Goal: Task Accomplishment & Management: Use online tool/utility

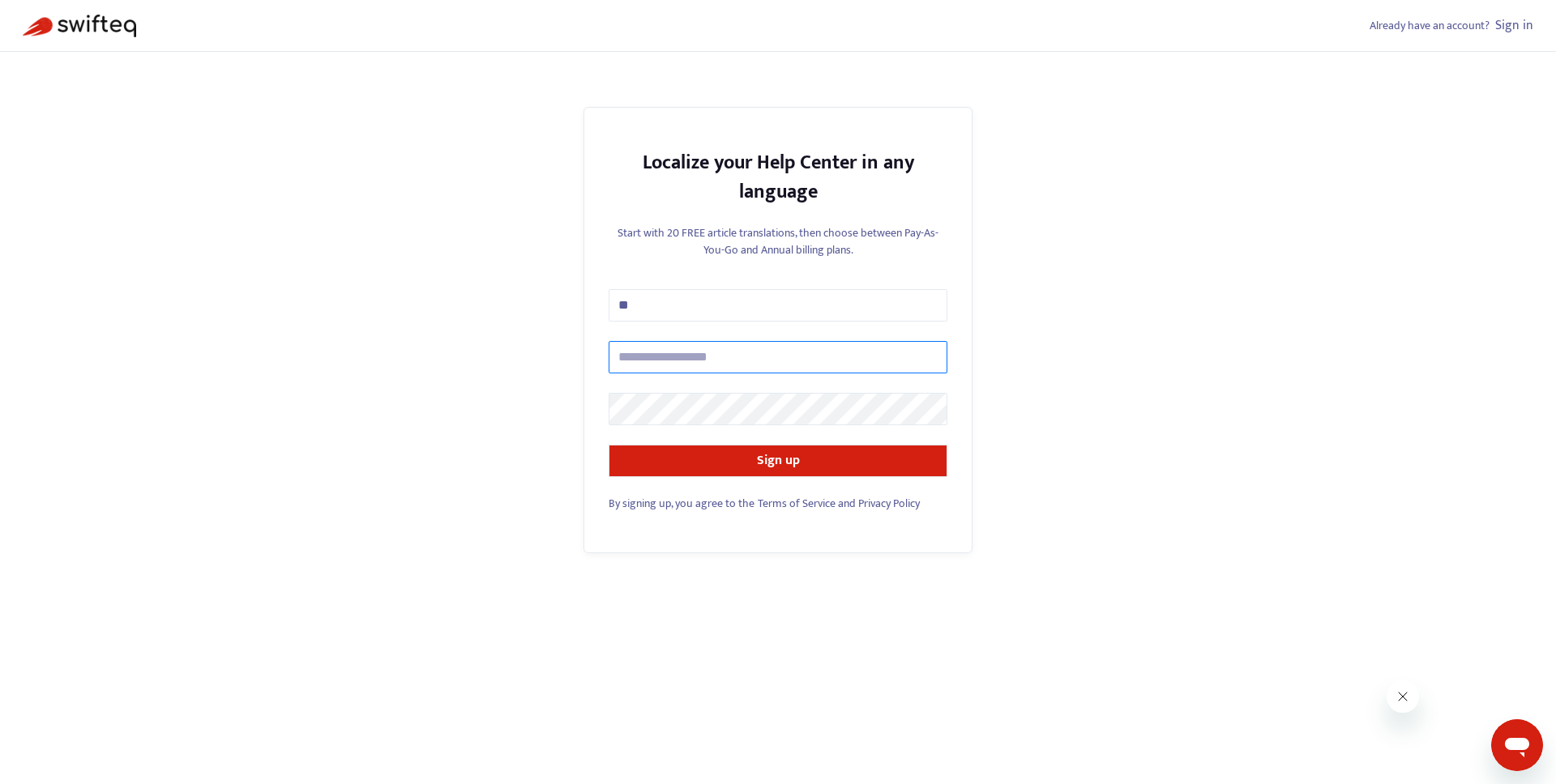
click at [708, 345] on input "text" at bounding box center [778, 357] width 338 height 32
click at [679, 306] on input "**" at bounding box center [778, 305] width 338 height 32
type input "*"
type input "****"
click at [634, 358] on input "text" at bounding box center [778, 357] width 338 height 32
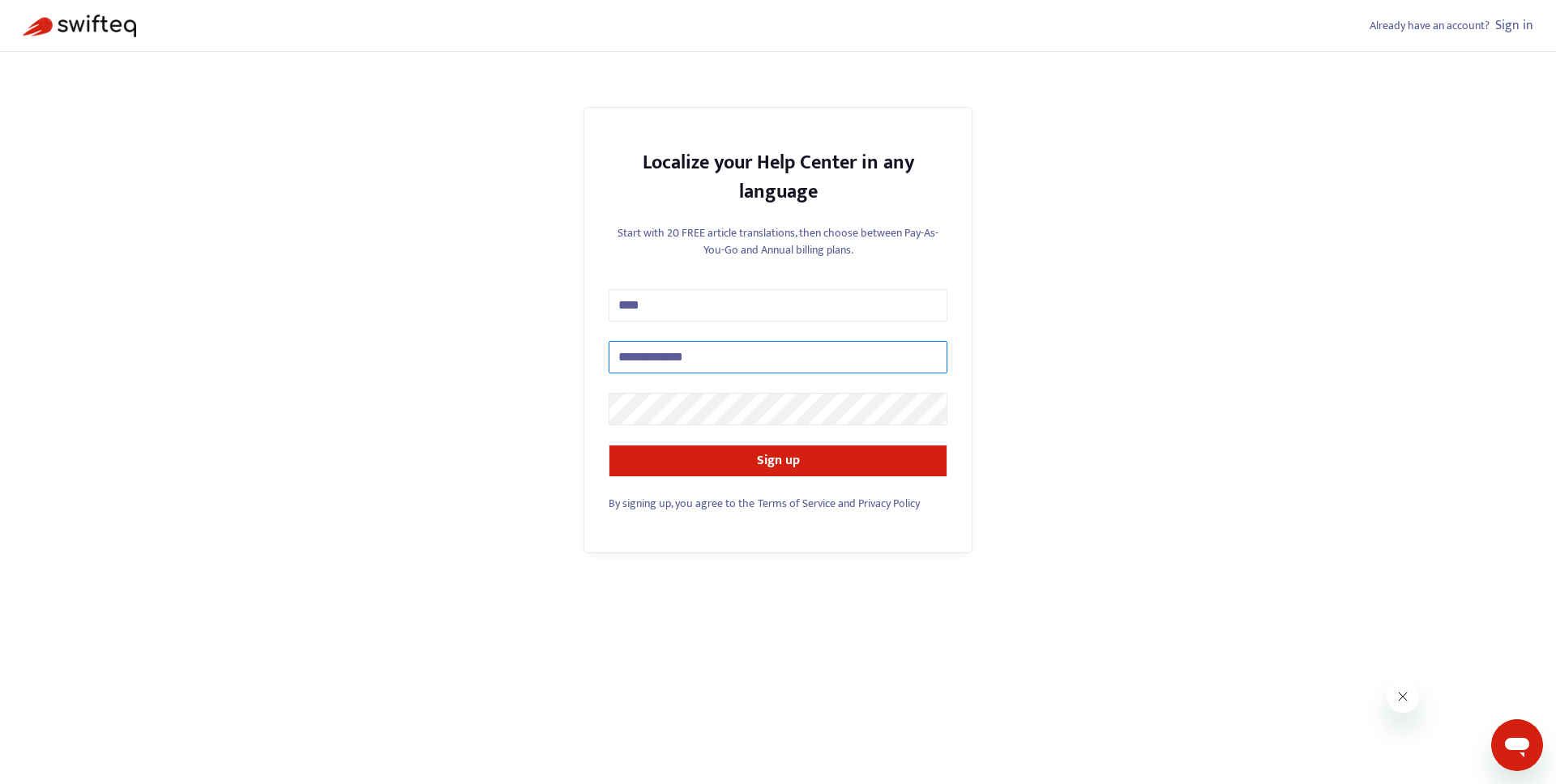
type input "**********"
click at [699, 461] on button "Sign up" at bounding box center [778, 461] width 338 height 32
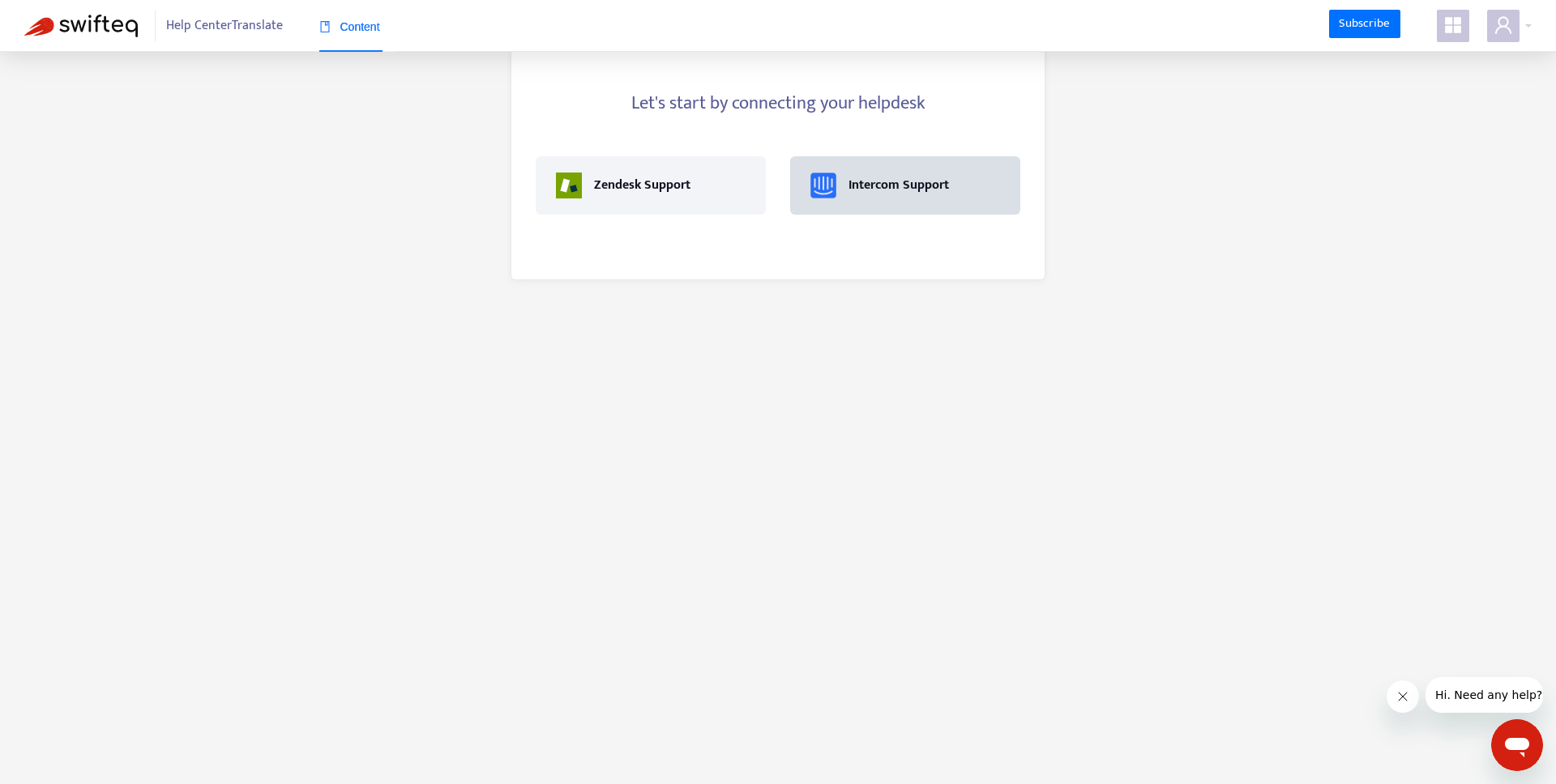
click at [898, 179] on div "Intercom Support" at bounding box center [898, 185] width 100 height 20
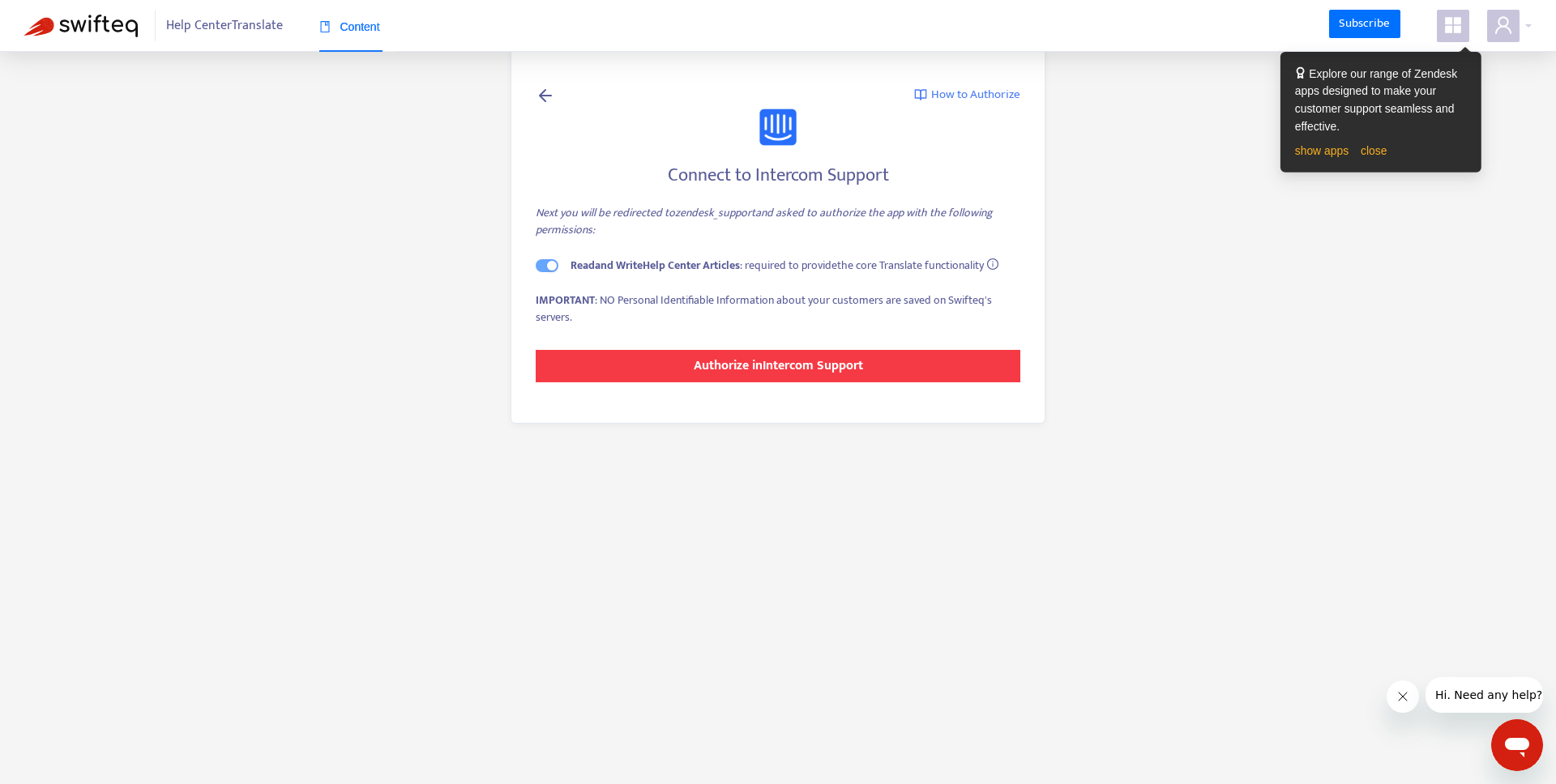
click at [724, 367] on strong "Authorize in Intercom Support" at bounding box center [778, 366] width 170 height 22
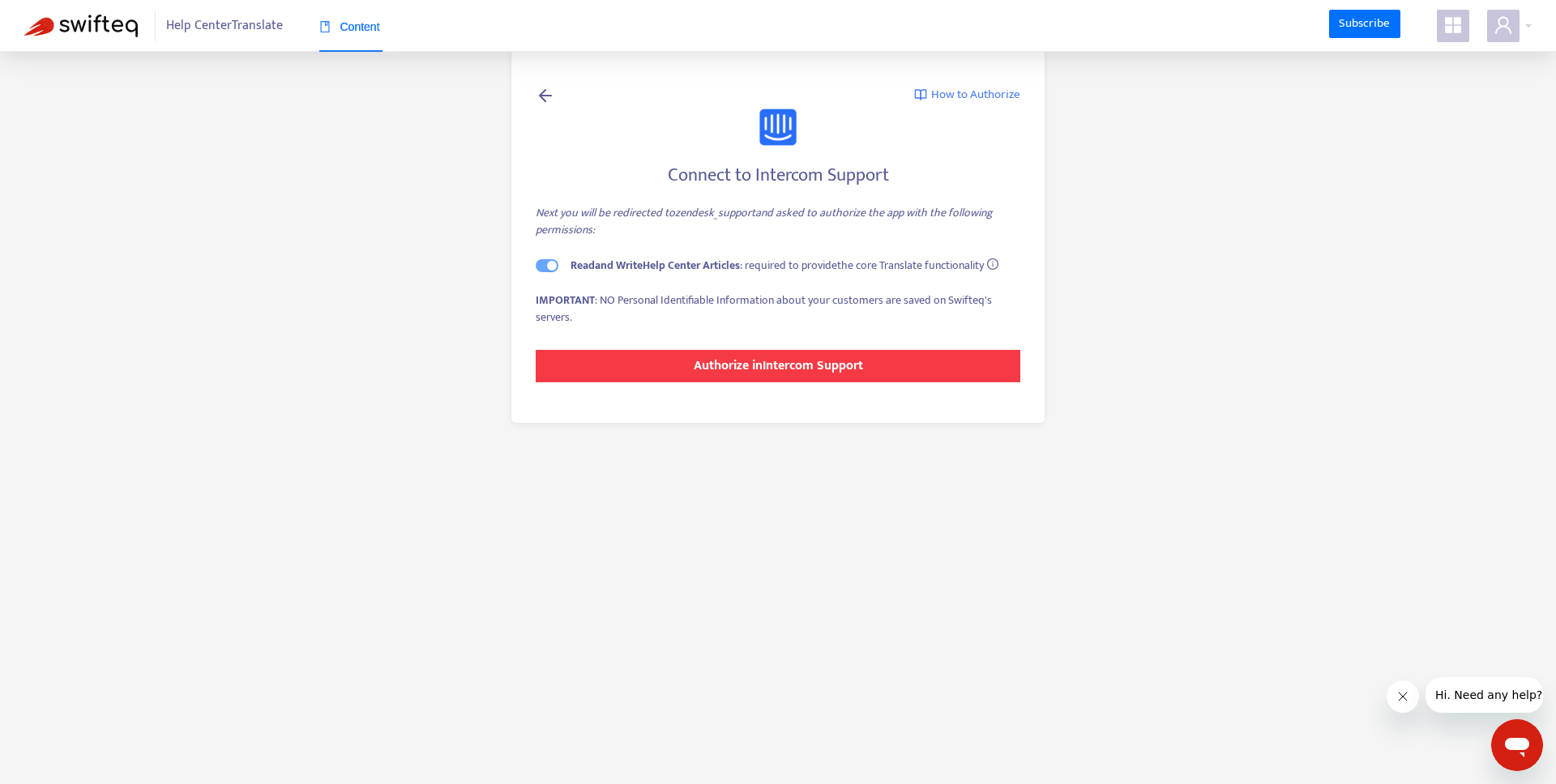
click at [746, 377] on button "Authorize in Intercom Support" at bounding box center [778, 366] width 484 height 32
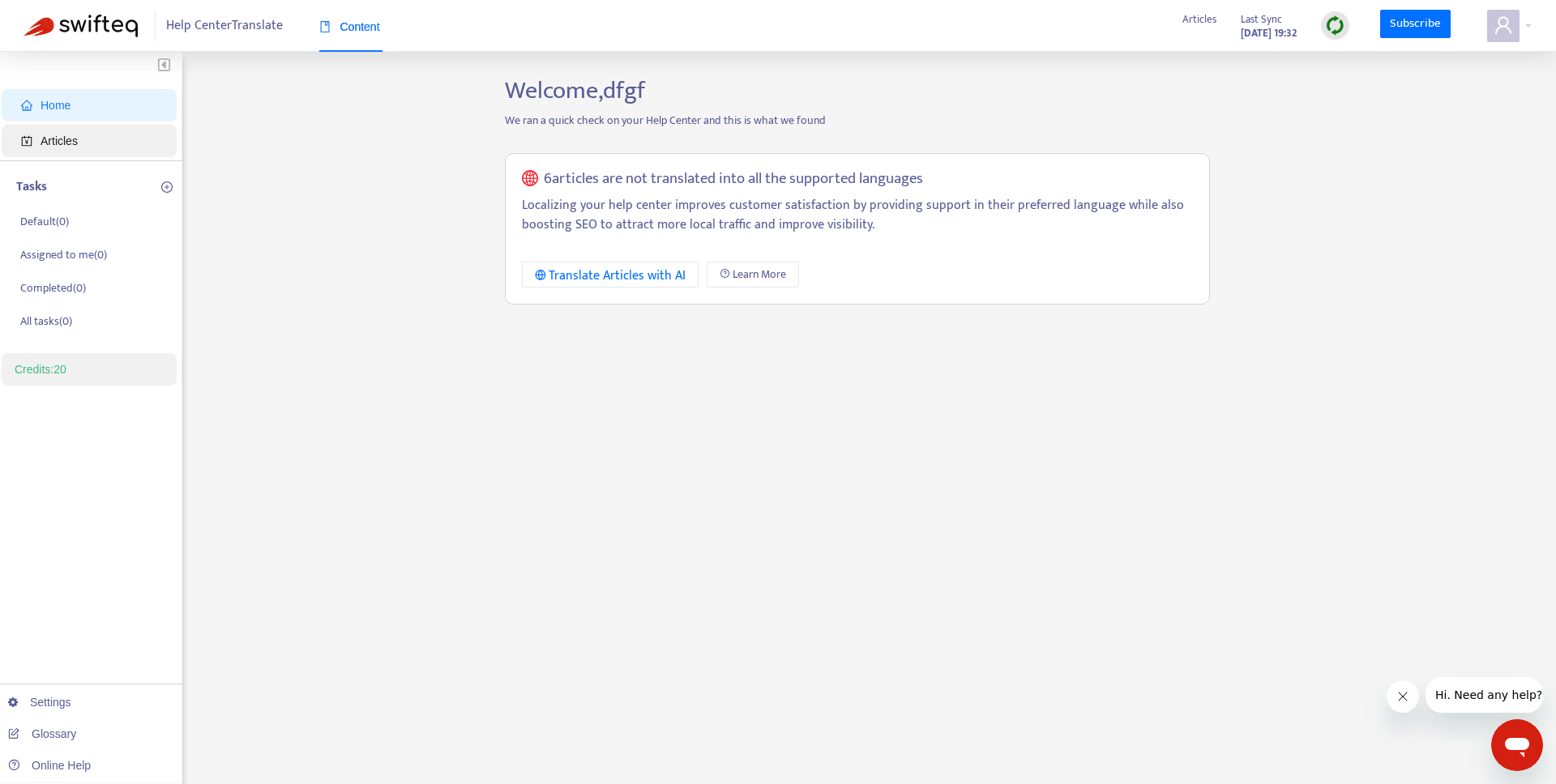
click at [117, 142] on span "Articles" at bounding box center [91, 140] width 142 height 32
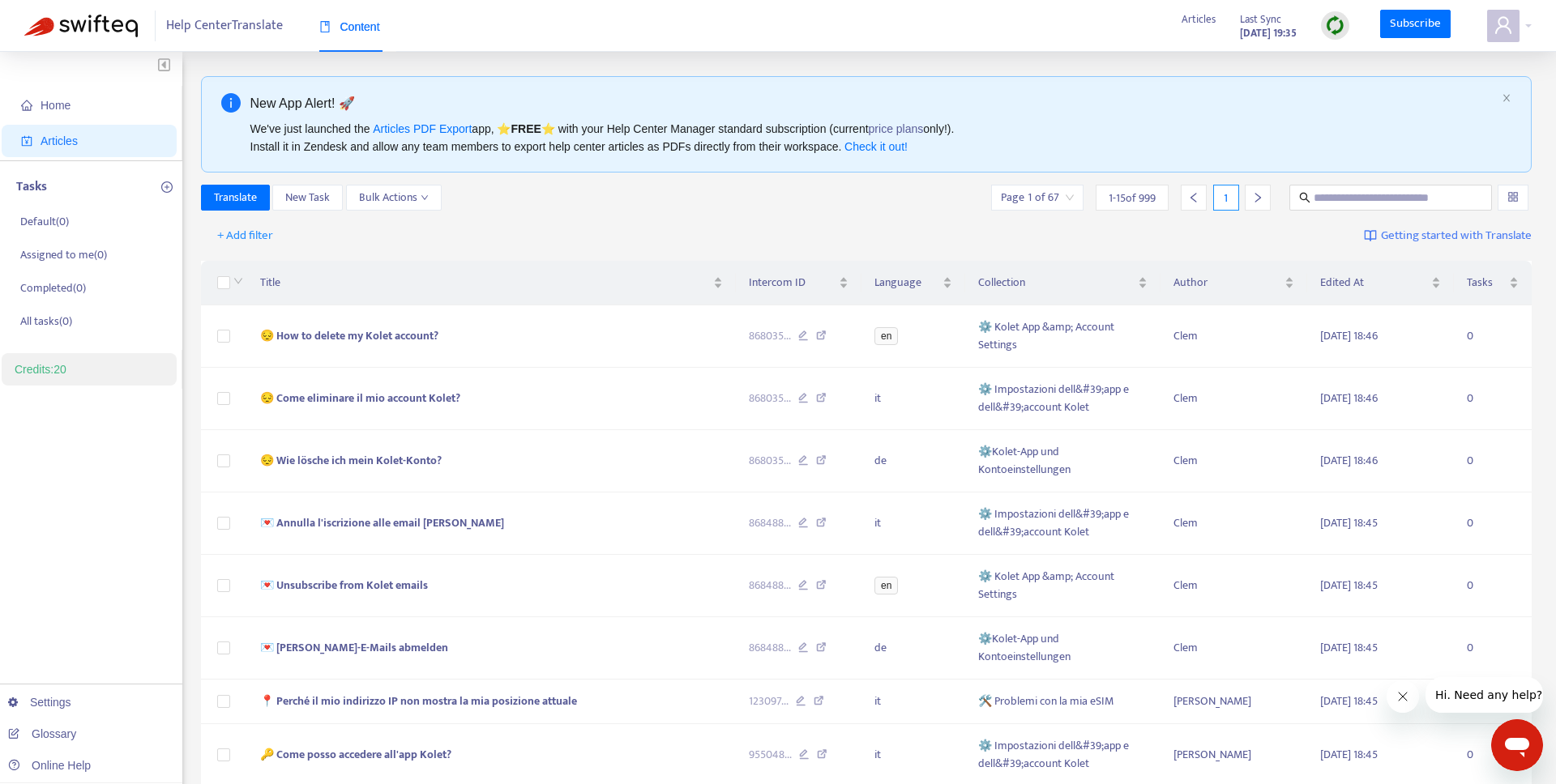
click at [249, 220] on div "+ Add filter Getting started with Translate" at bounding box center [867, 236] width 1331 height 38
click at [249, 222] on button "+ Add filter" at bounding box center [245, 235] width 80 height 25
click at [387, 229] on div "+ Add filter Getting started with Translate" at bounding box center [867, 236] width 1331 height 38
click at [241, 240] on span "+ Add filter" at bounding box center [245, 236] width 56 height 20
click at [261, 373] on span "Collection" at bounding box center [268, 371] width 101 height 18
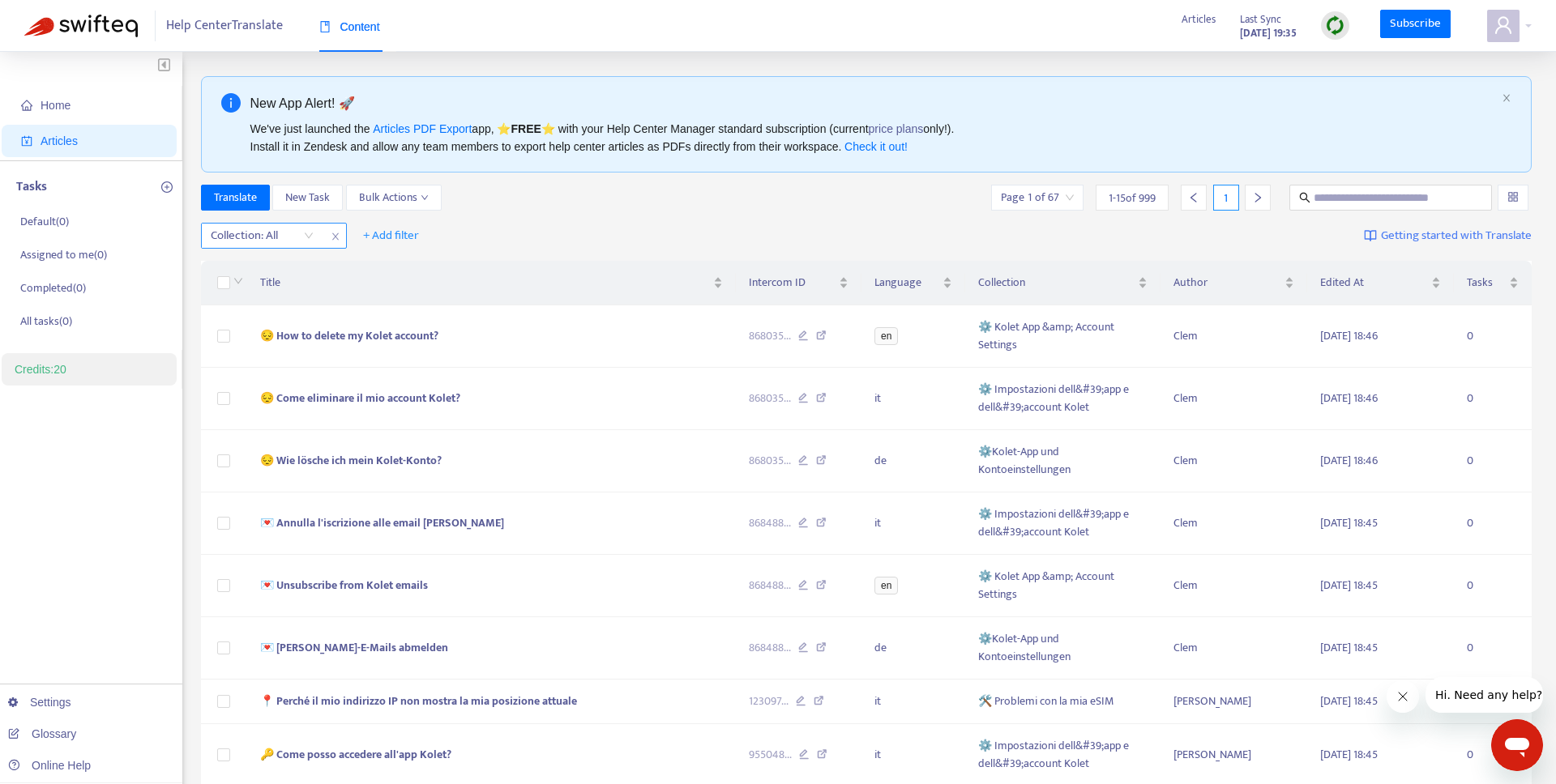
click at [276, 234] on div at bounding box center [254, 236] width 98 height 20
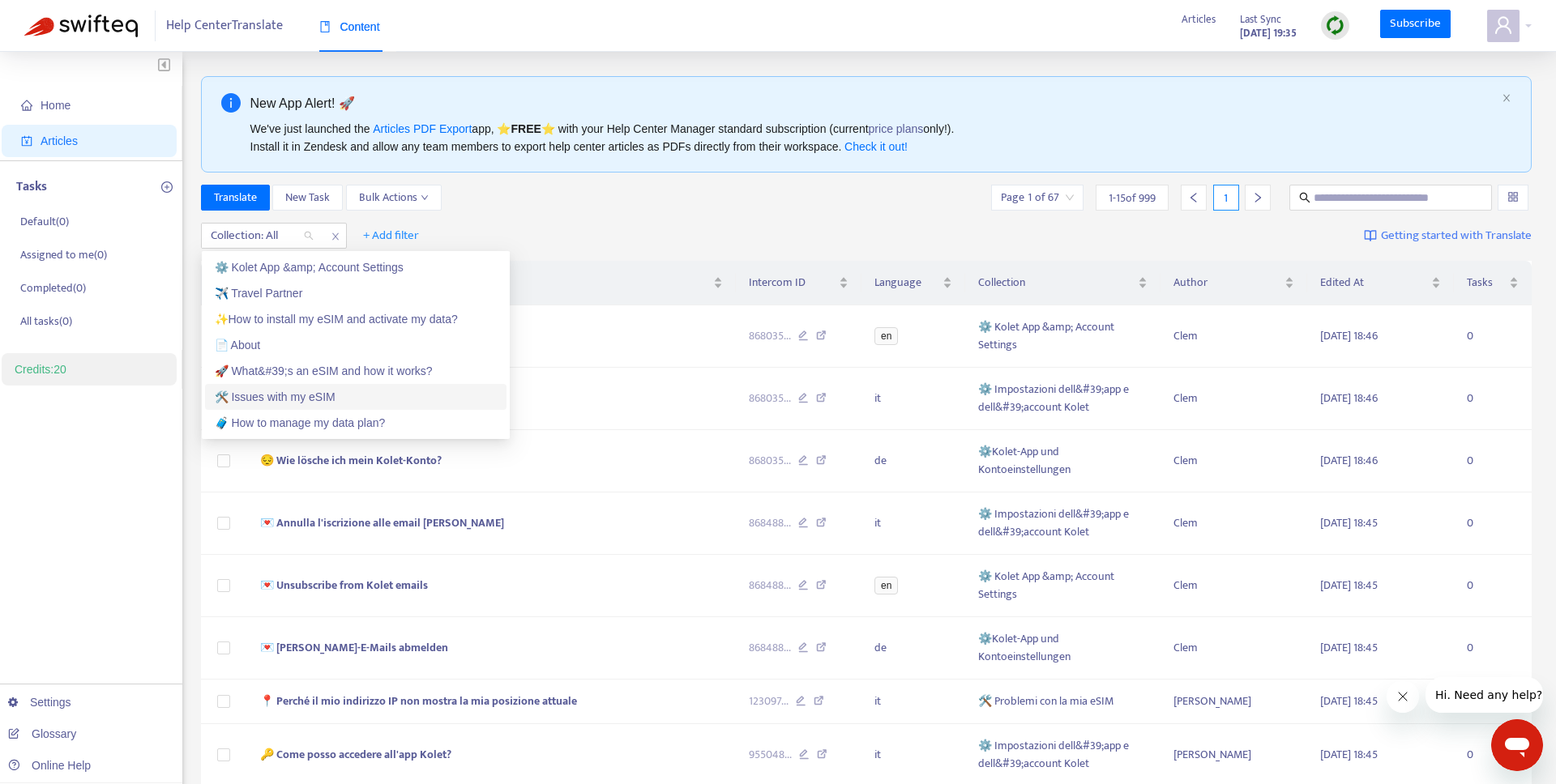
click at [265, 392] on div "🛠️ Issues with my eSIM" at bounding box center [356, 397] width 282 height 18
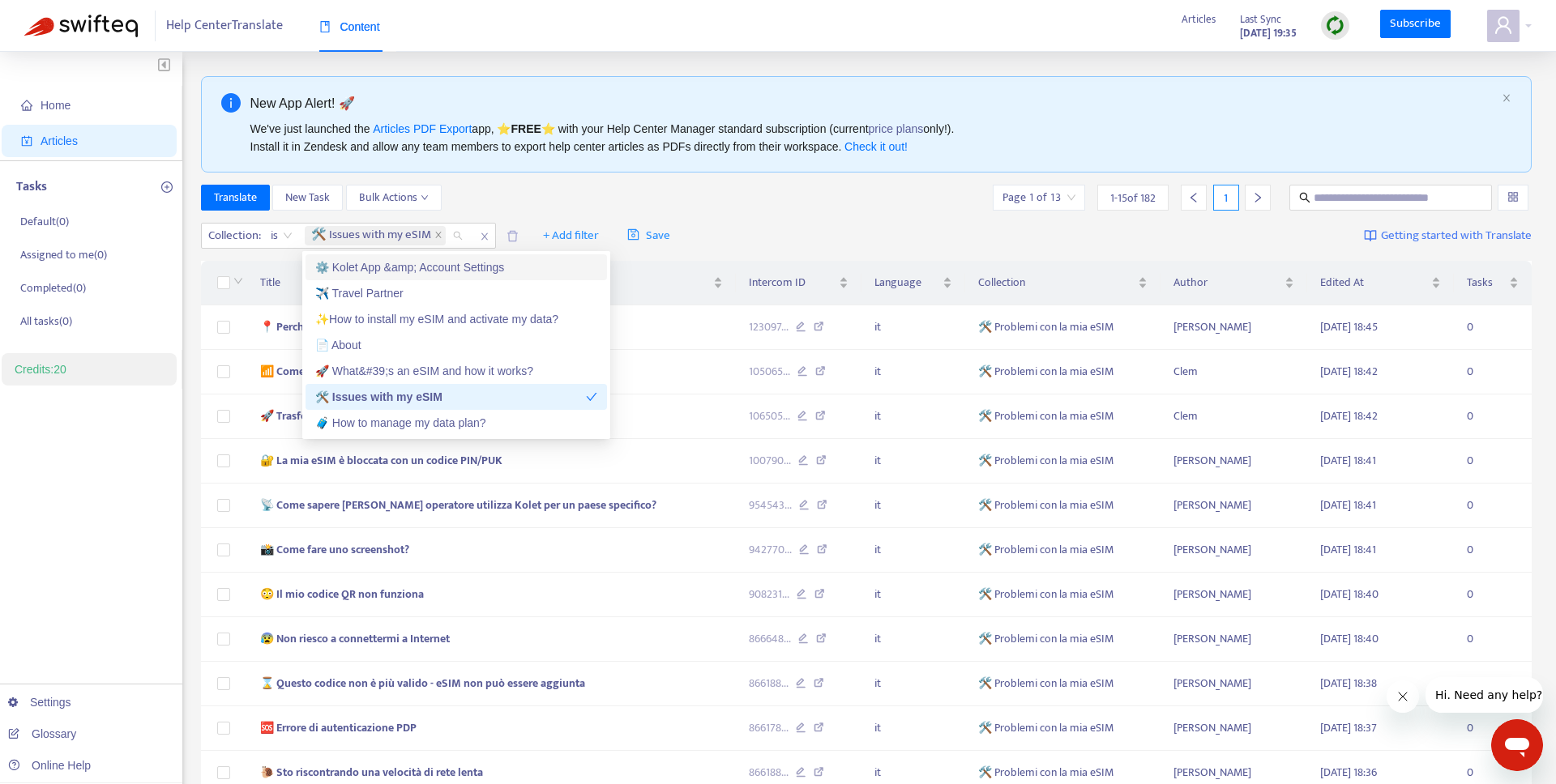
click at [524, 208] on div "Translate New Task Bulk Actions Page 1 of 13 1 - 15 of 182 1" at bounding box center [867, 197] width 1331 height 25
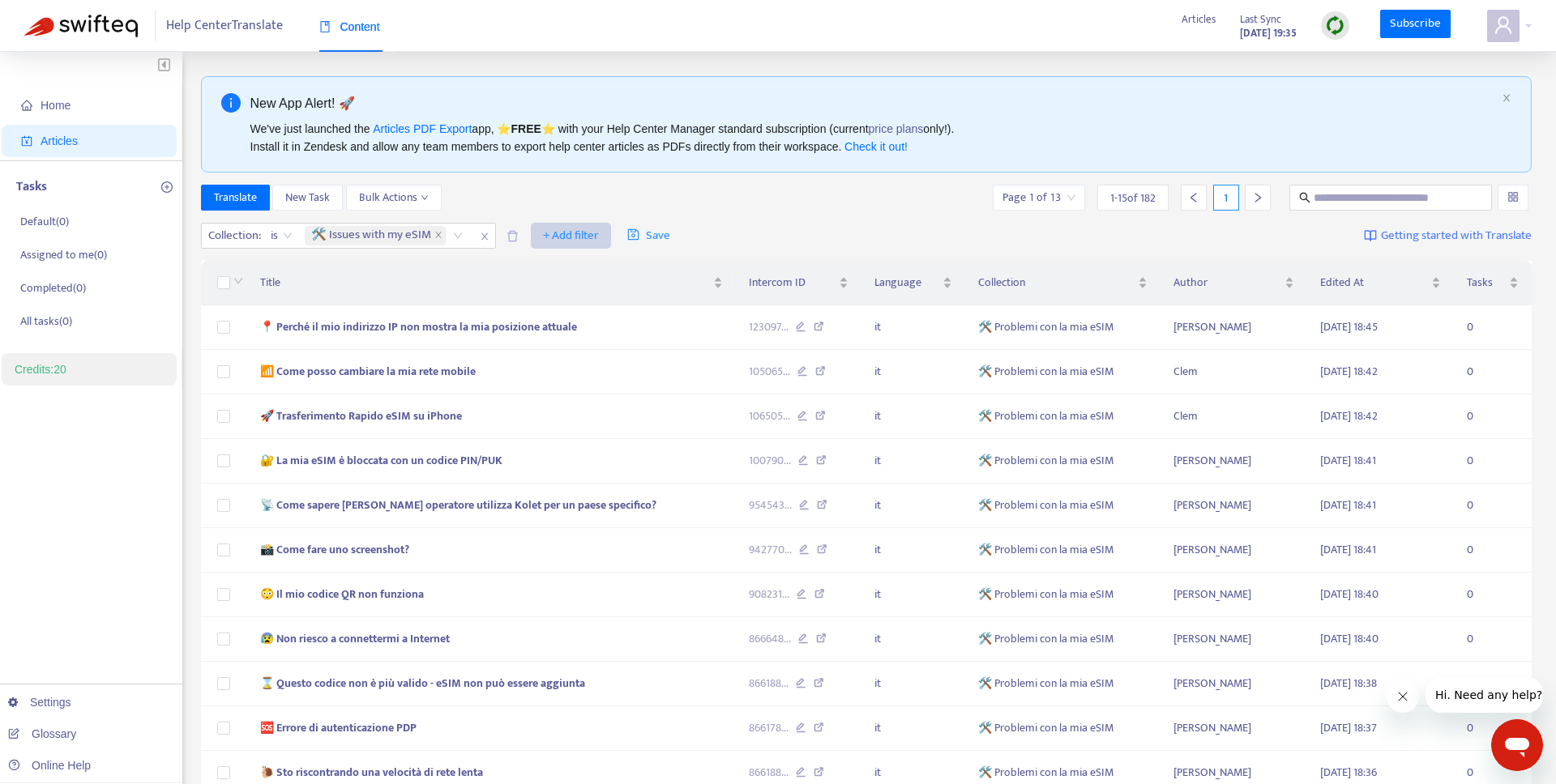
click at [549, 238] on span "+ Add filter" at bounding box center [571, 236] width 56 height 20
click at [561, 269] on span "Language" at bounding box center [595, 268] width 101 height 18
click at [560, 229] on div at bounding box center [553, 236] width 98 height 20
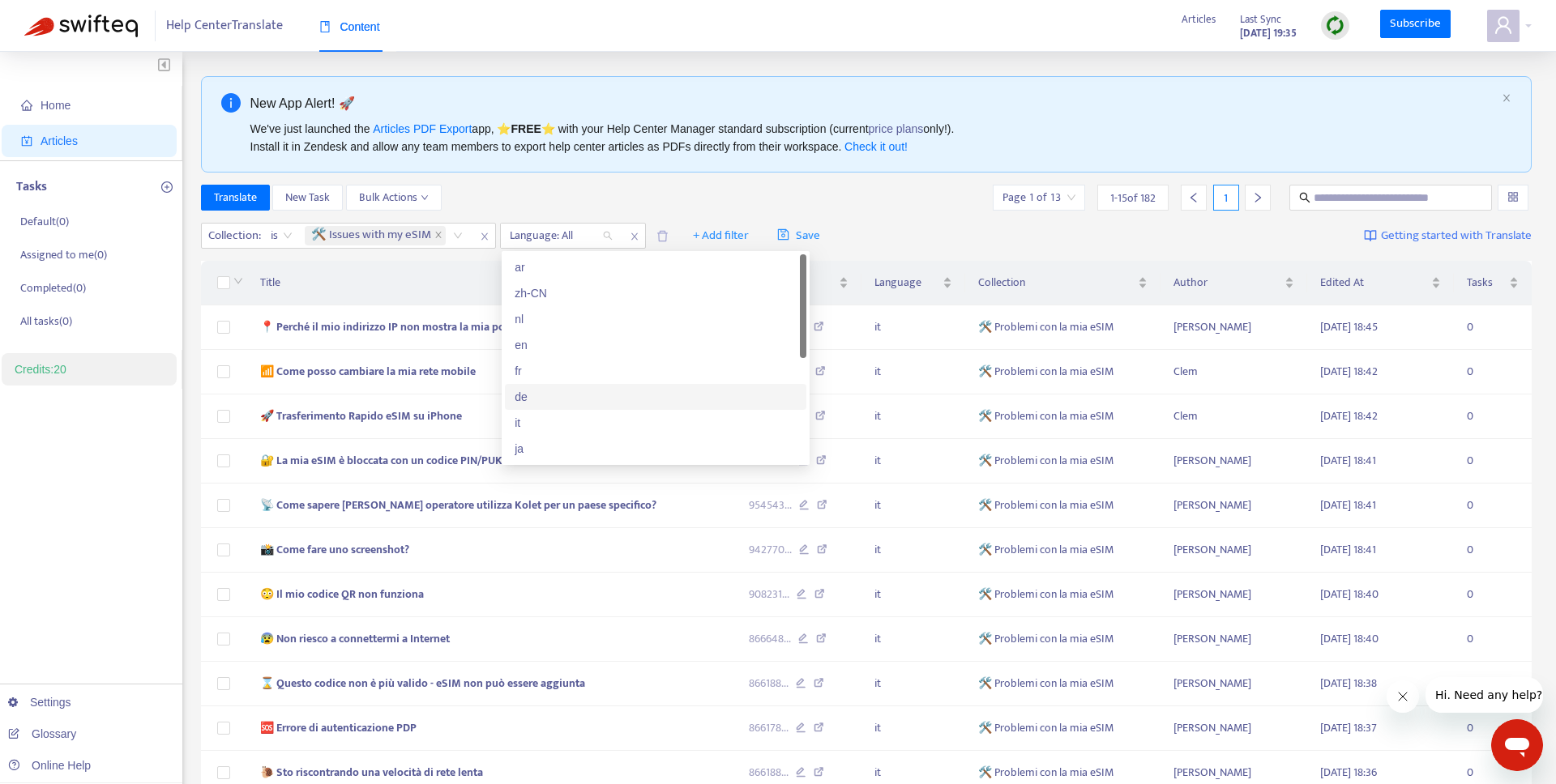
click at [540, 393] on div "de" at bounding box center [656, 397] width 282 height 18
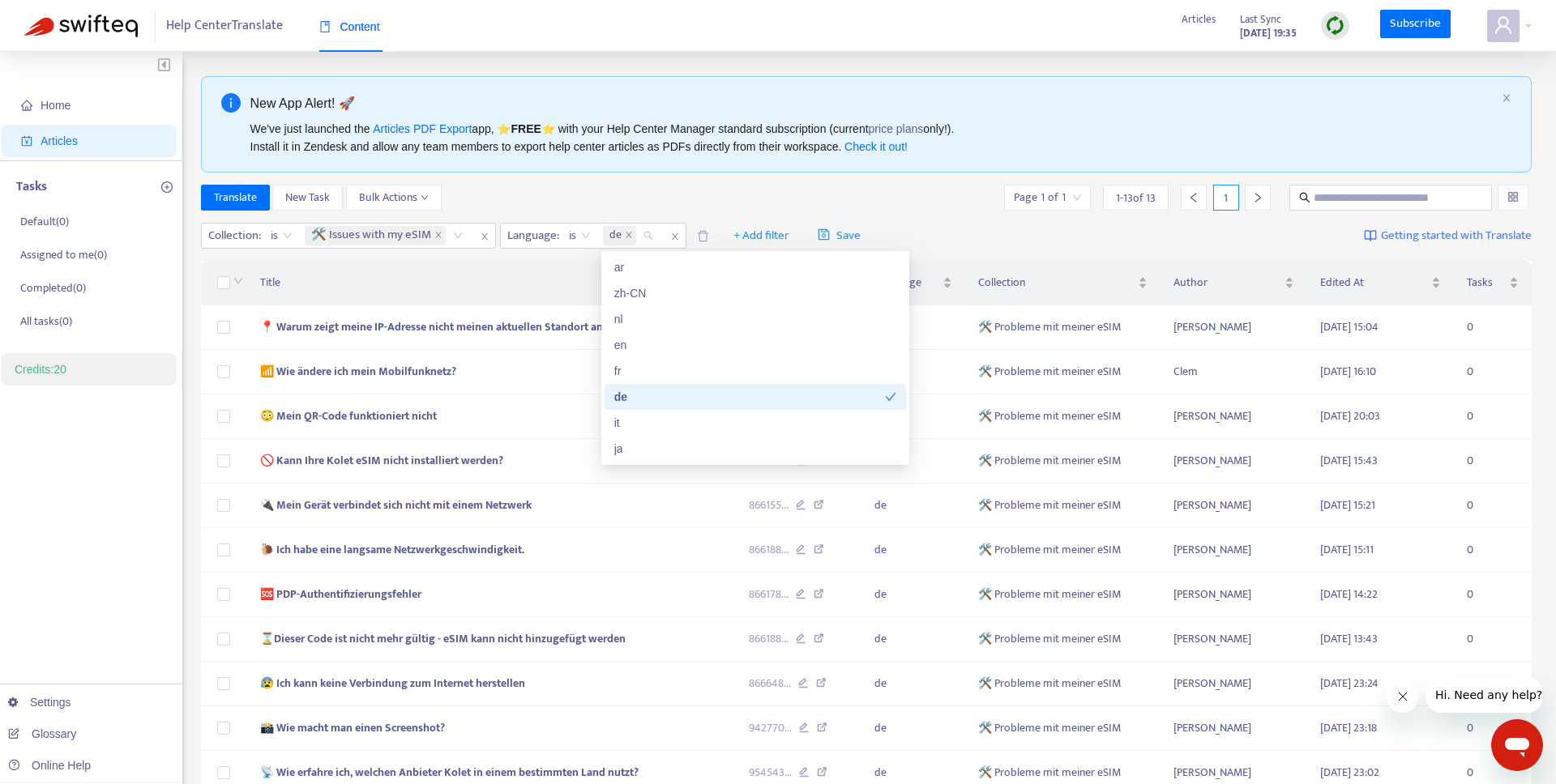
click at [538, 212] on div "Translate New Task Bulk Actions Page 1 of 1 1 - 13 of 13 1" at bounding box center [867, 200] width 1331 height 32
click at [620, 231] on span "de" at bounding box center [616, 236] width 12 height 20
click at [633, 348] on div "en" at bounding box center [756, 345] width 282 height 18
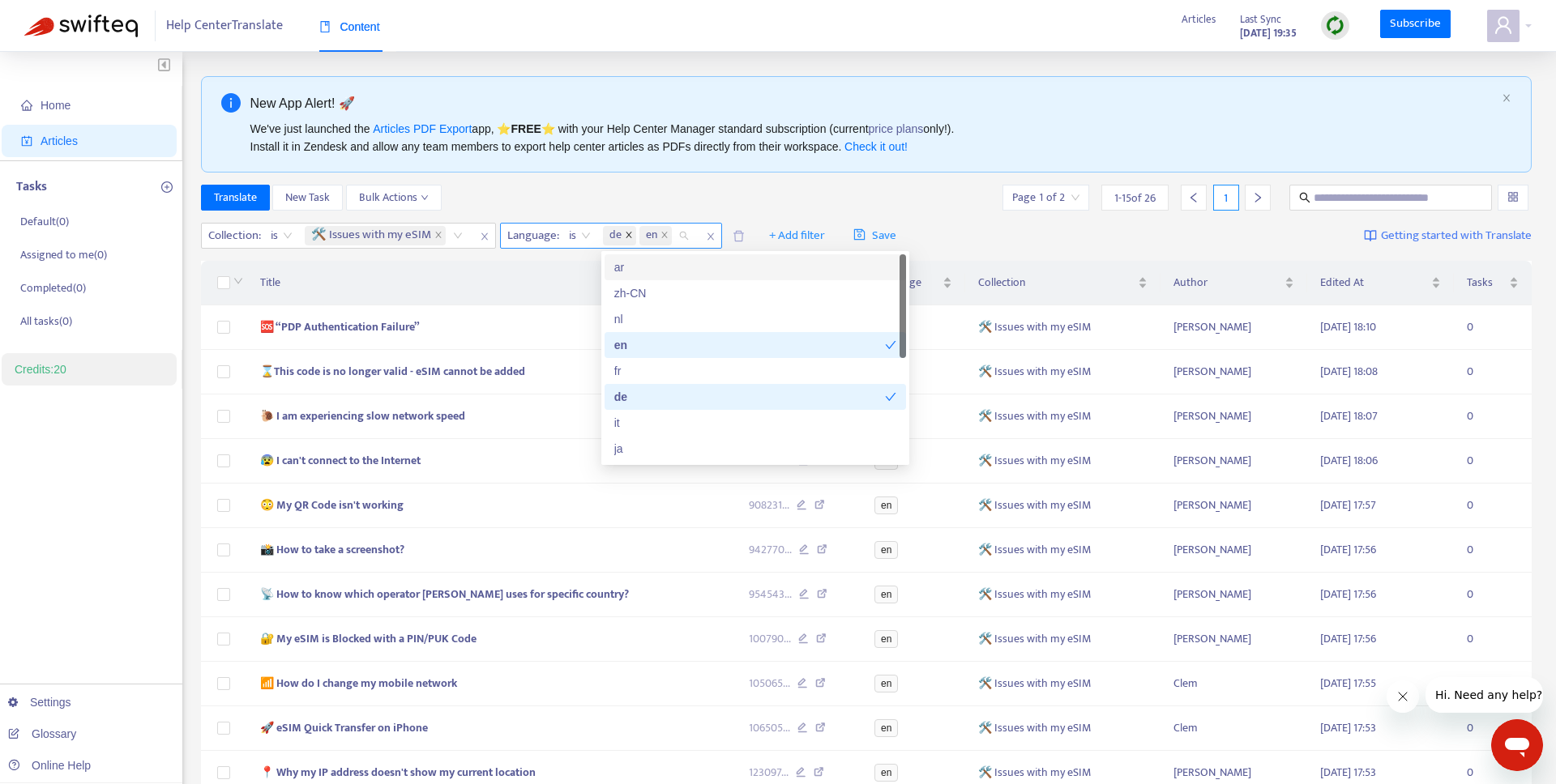
click at [630, 238] on icon "close" at bounding box center [628, 235] width 8 height 8
click at [612, 182] on div "New App Alert! 🚀 We've just launched the Articles PDF Export app, ⭐ FREE ⭐️ wit…" at bounding box center [867, 550] width 1331 height 948
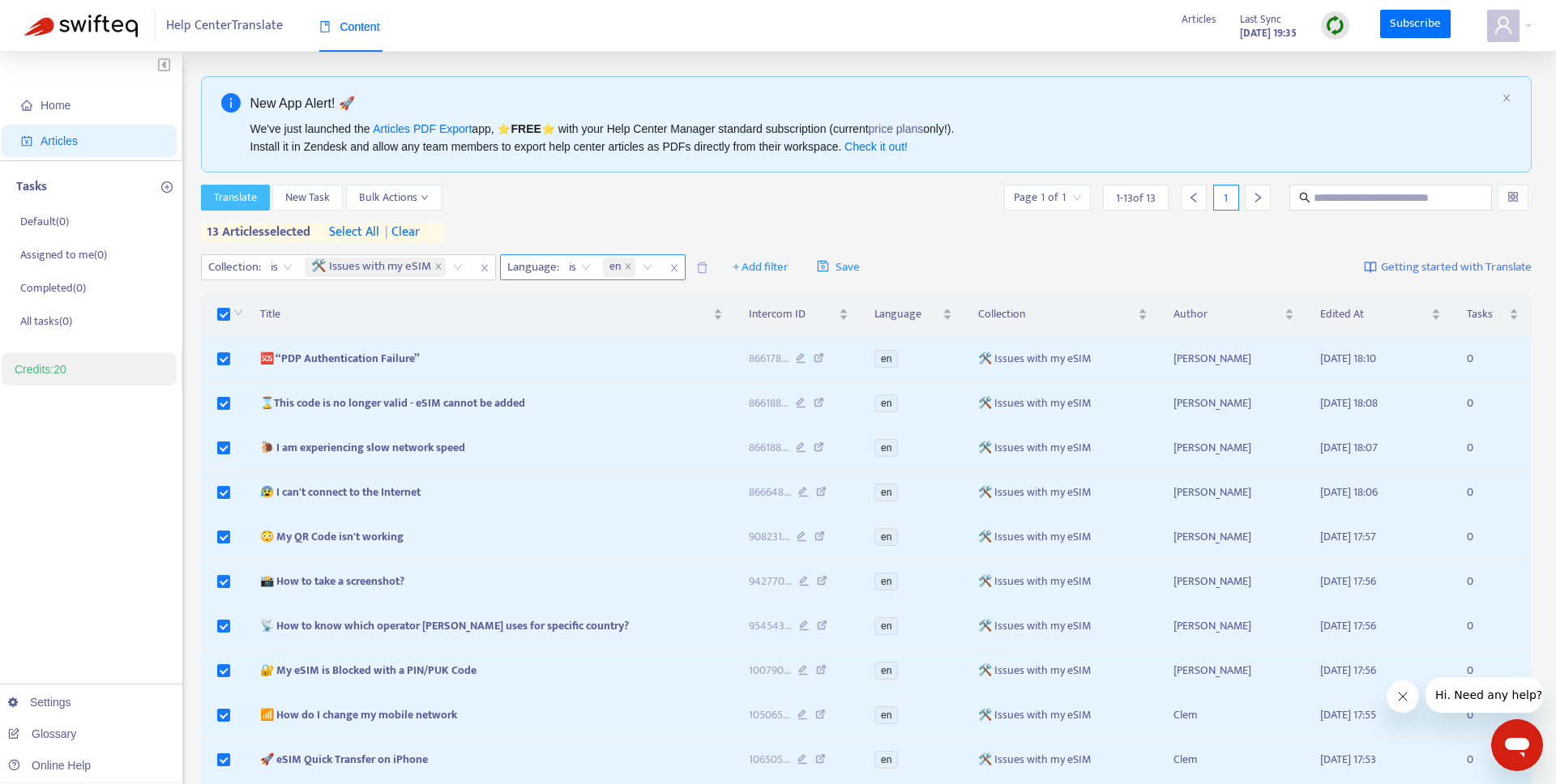
click at [243, 197] on span "Translate" at bounding box center [235, 198] width 43 height 18
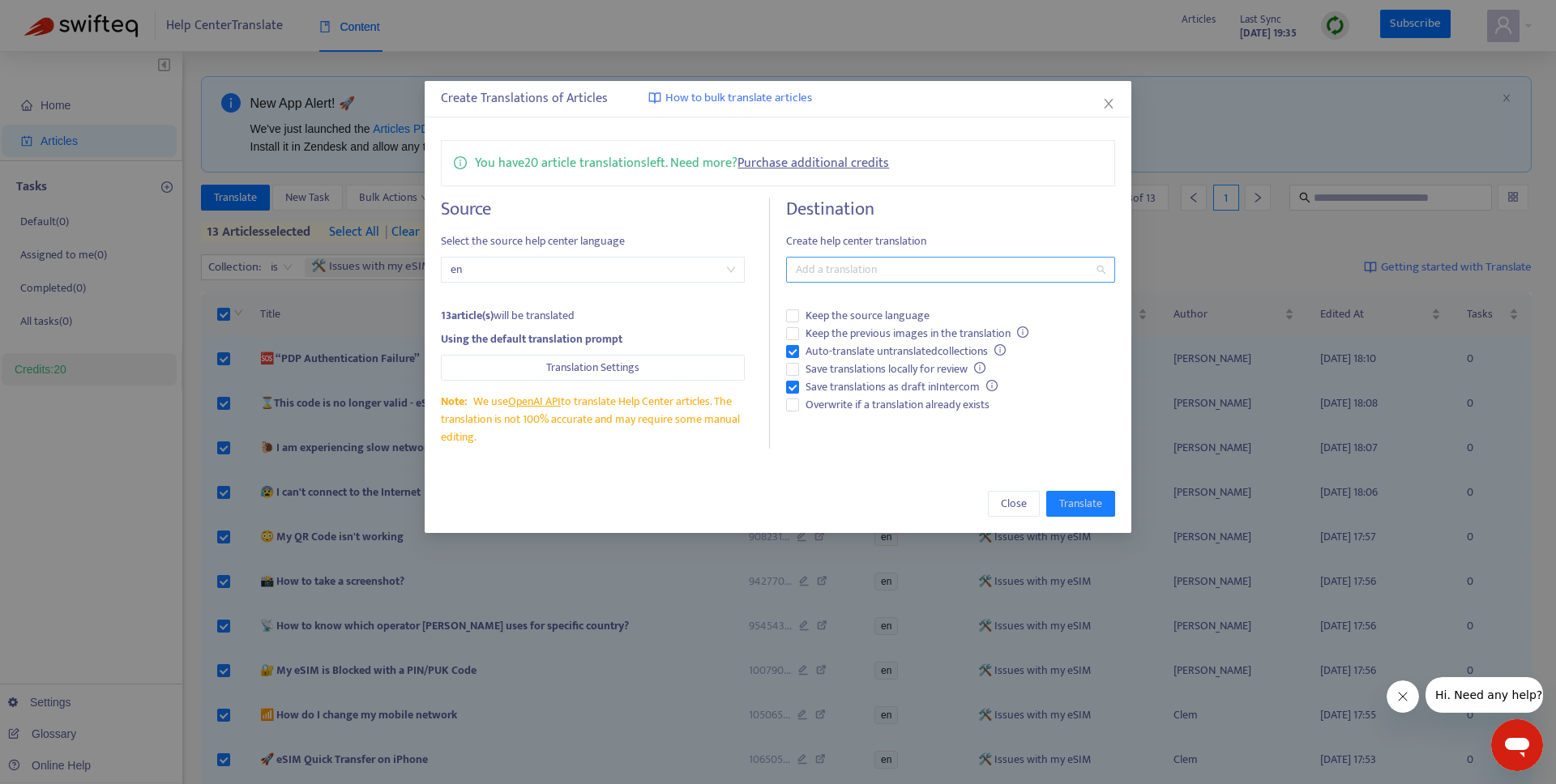
click at [867, 274] on div at bounding box center [942, 270] width 304 height 20
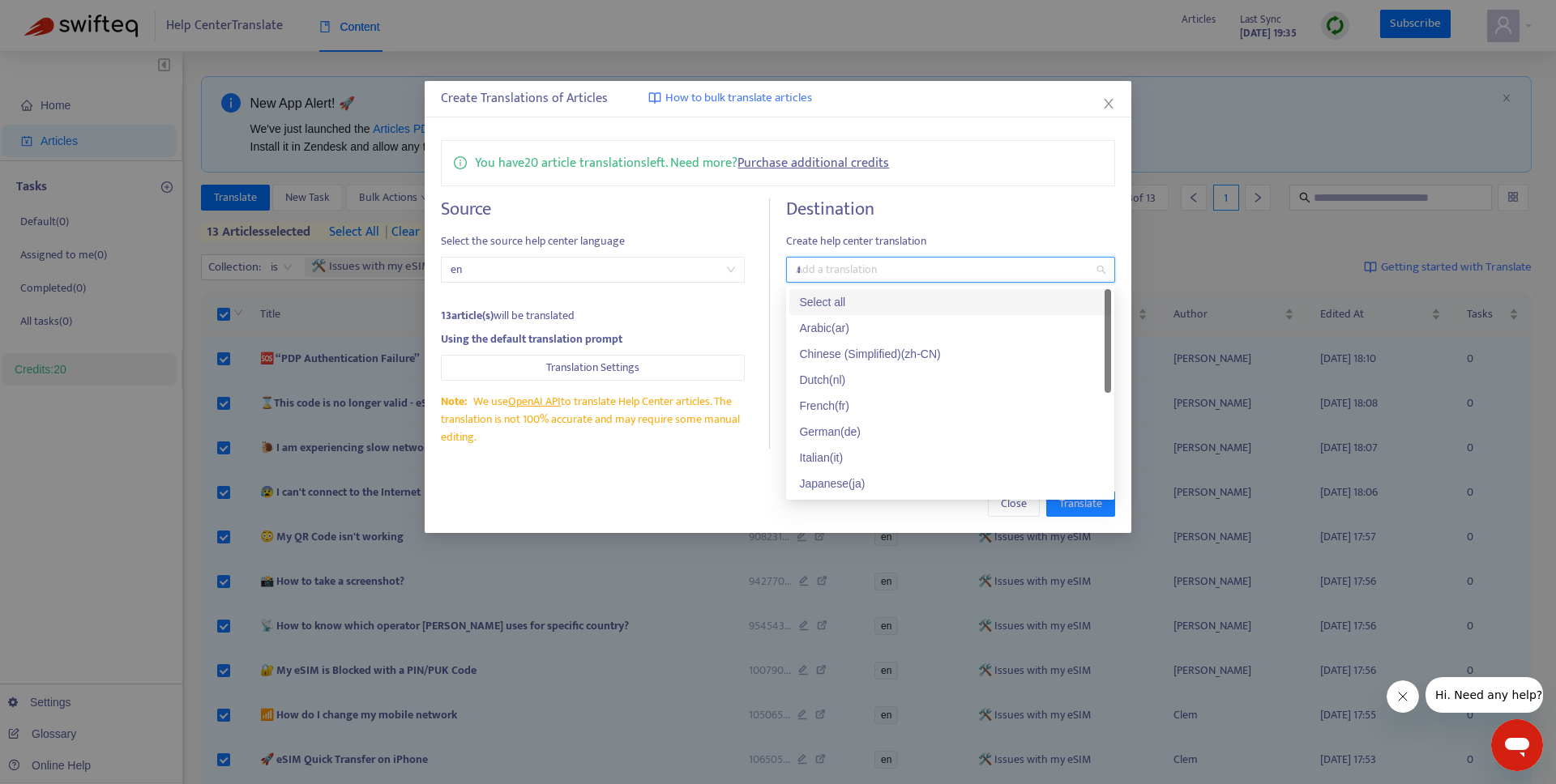
type input "**"
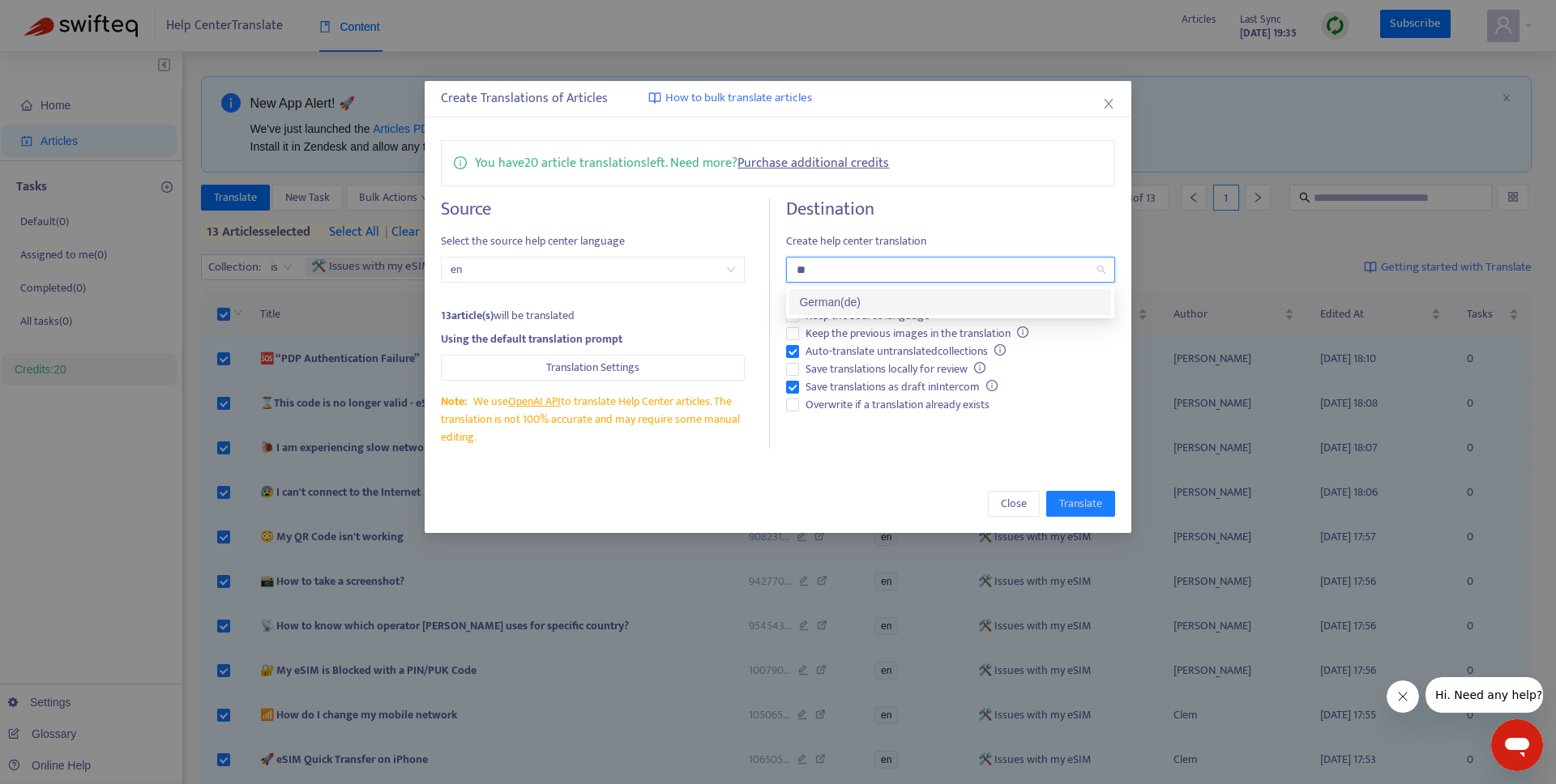
click at [909, 309] on div "German ( de )" at bounding box center [950, 302] width 302 height 18
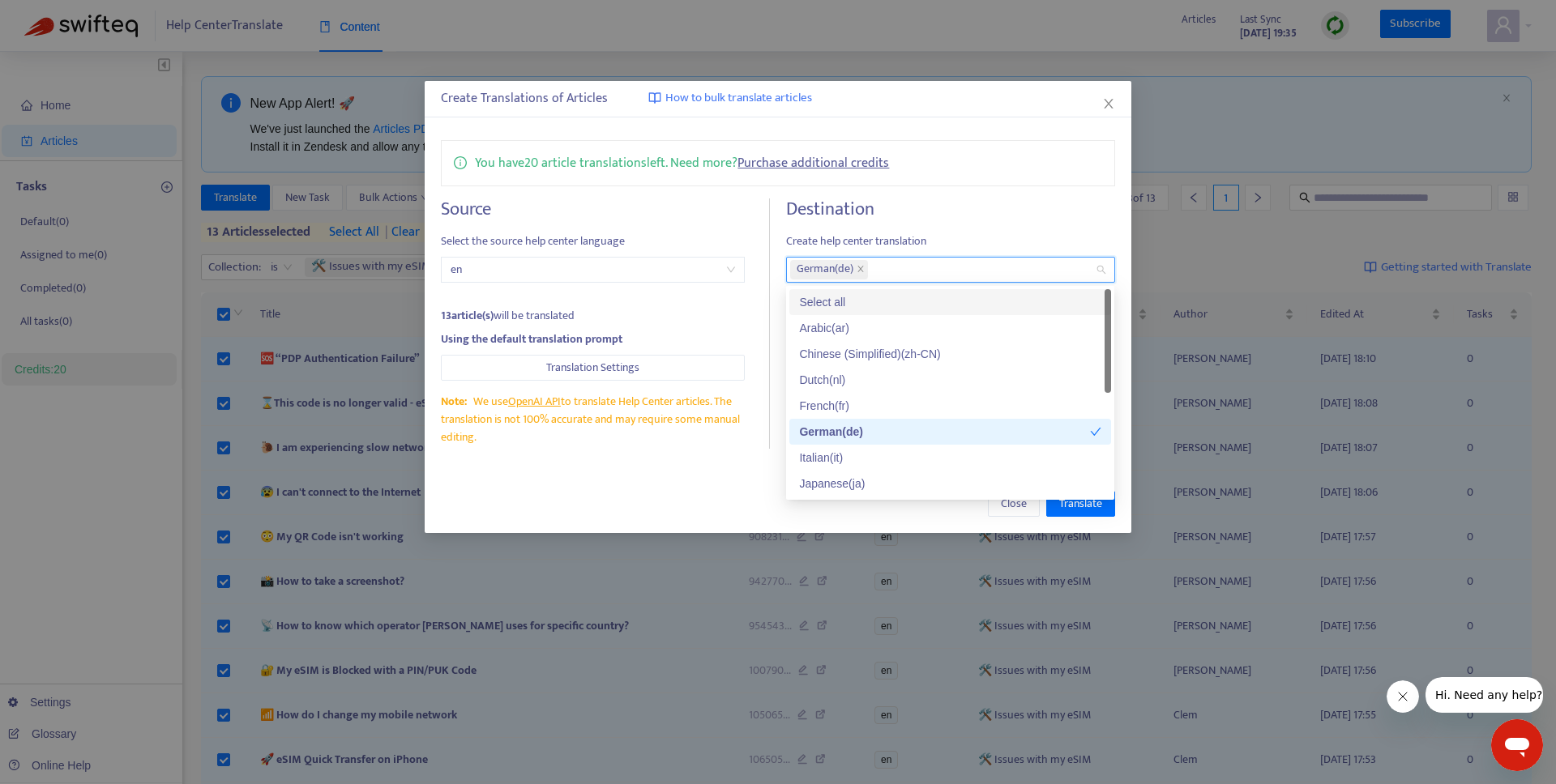
click at [815, 245] on span "Create help center translation" at bounding box center [950, 241] width 328 height 18
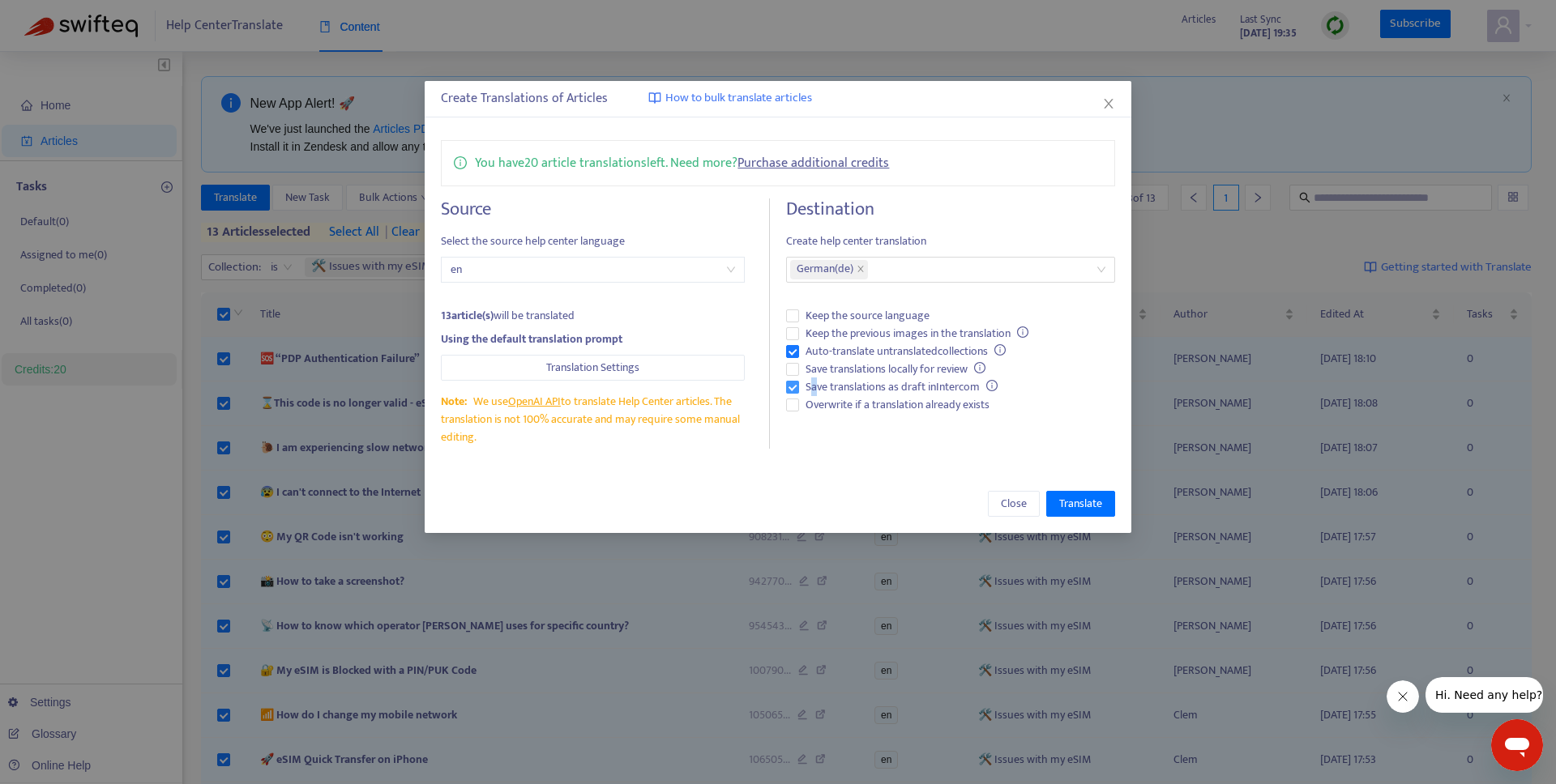
click at [815, 386] on span "Save translations as draft in Intercom" at bounding box center [901, 387] width 205 height 18
click at [805, 356] on span "Auto-translate untranslated collections" at bounding box center [905, 352] width 213 height 18
click at [800, 390] on span "Save translations as draft in Intercom" at bounding box center [901, 387] width 205 height 18
click at [859, 402] on span "Overwrite if a translation already exists" at bounding box center [897, 405] width 197 height 18
click at [674, 371] on button "Translation Settings" at bounding box center [593, 368] width 304 height 25
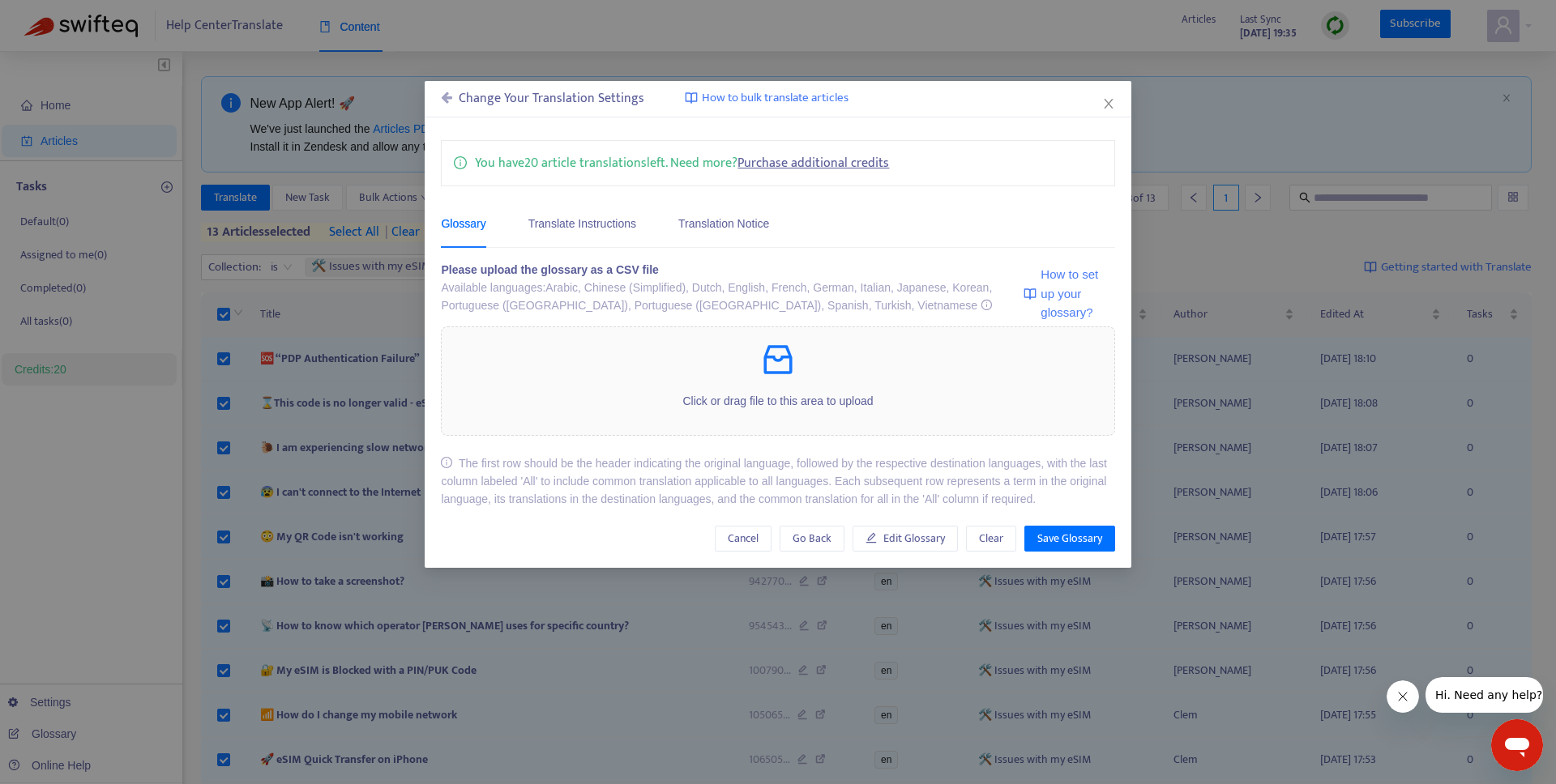
click at [644, 223] on div "Glossary Translate Instructions Translation Notice" at bounding box center [613, 222] width 344 height 49
click at [628, 220] on div "Translate Instructions" at bounding box center [582, 223] width 108 height 18
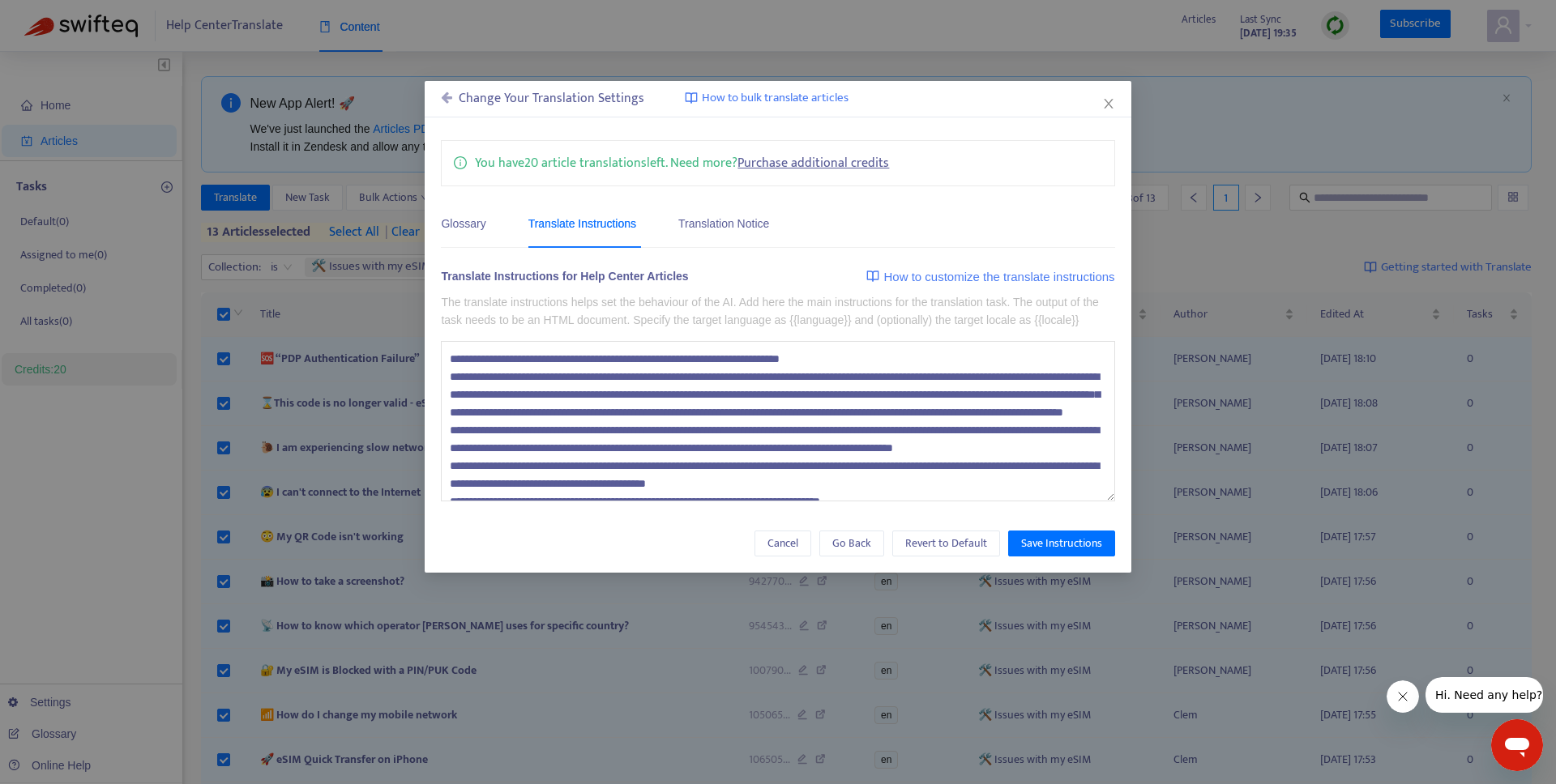
scroll to position [124, 0]
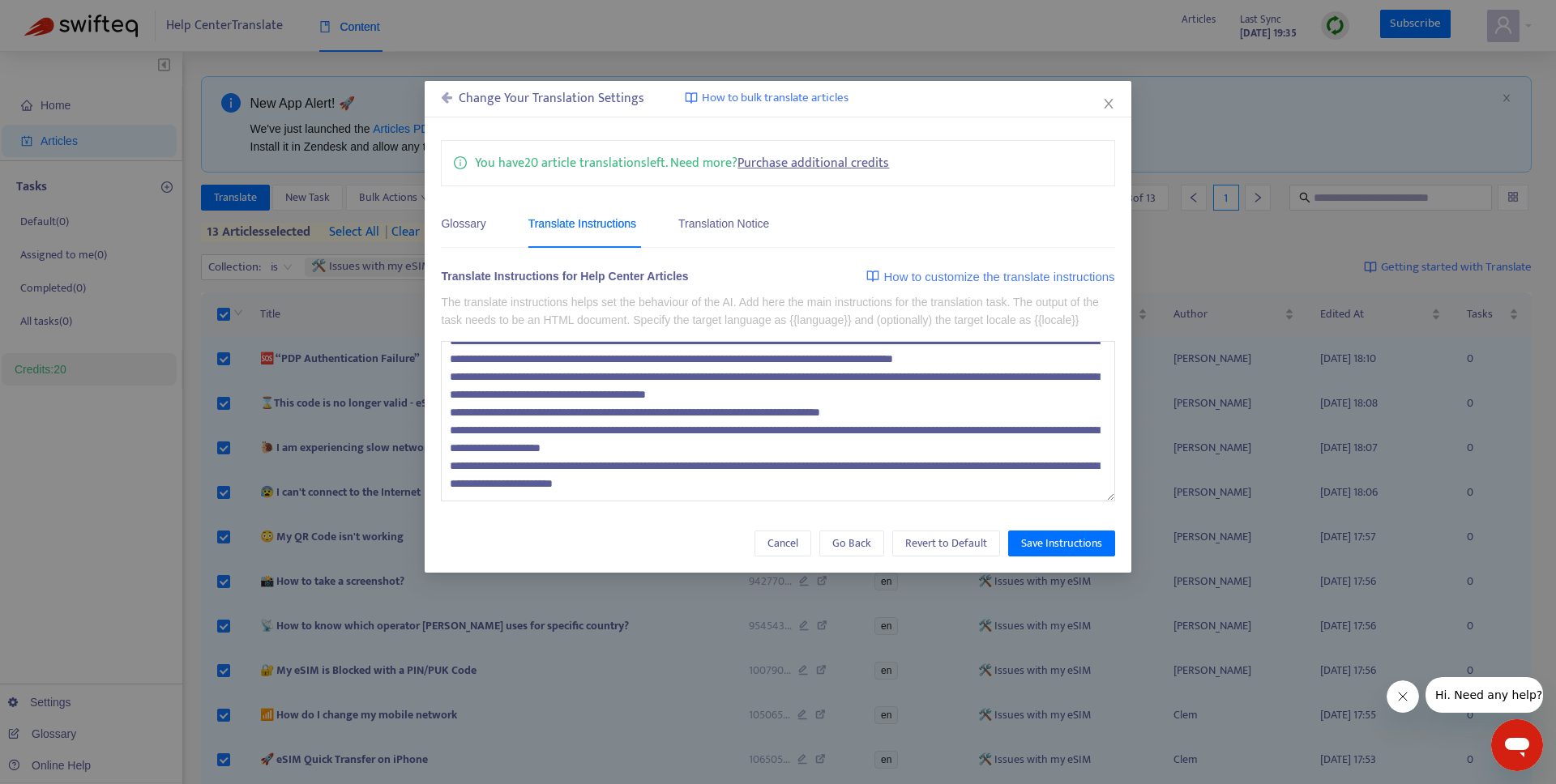
click at [906, 488] on textarea at bounding box center [778, 421] width 674 height 161
click at [899, 501] on textarea at bounding box center [778, 421] width 674 height 161
paste textarea "**********"
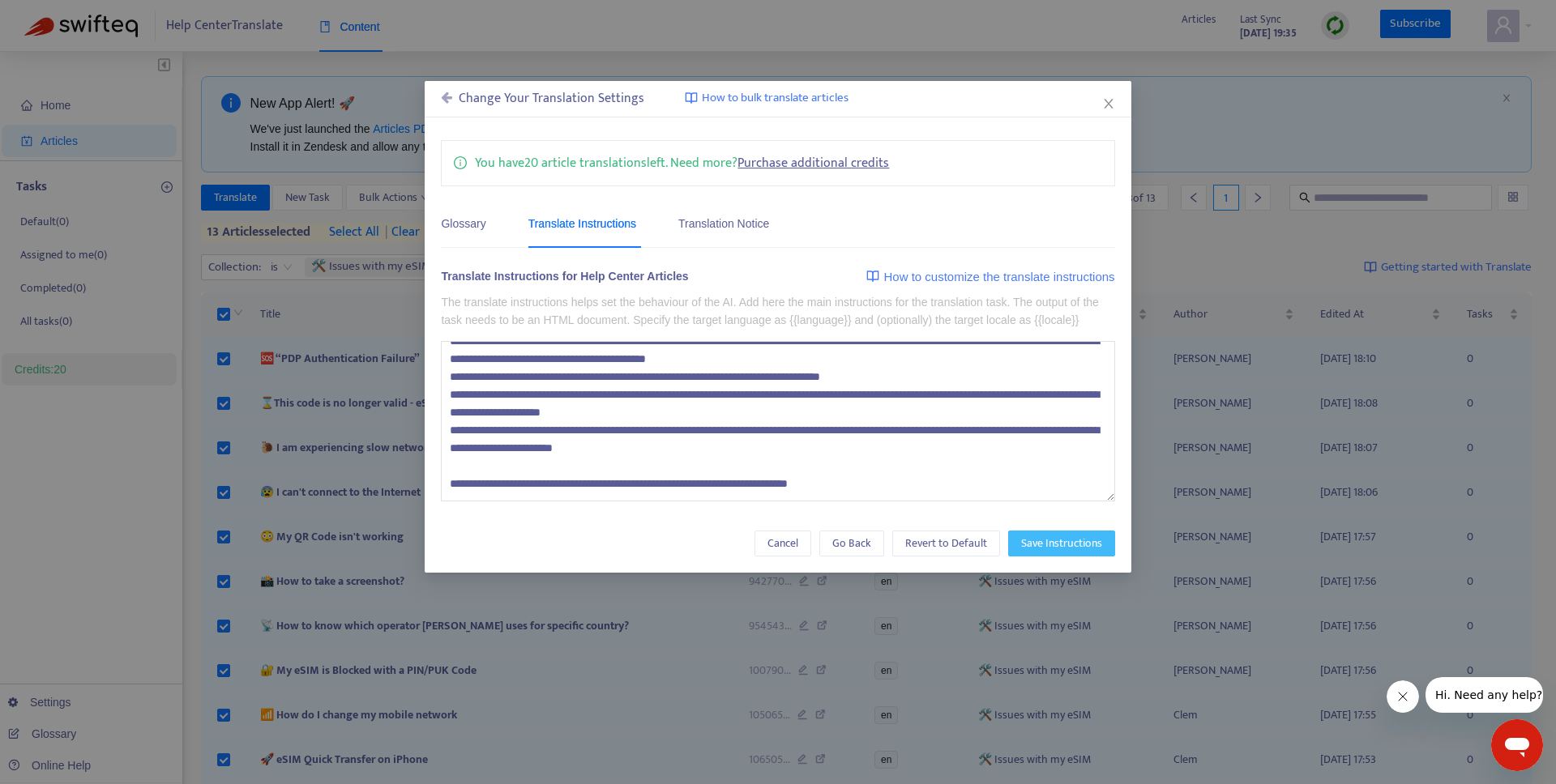
type textarea "**********"
click at [1072, 553] on span "Save Instructions" at bounding box center [1061, 544] width 81 height 18
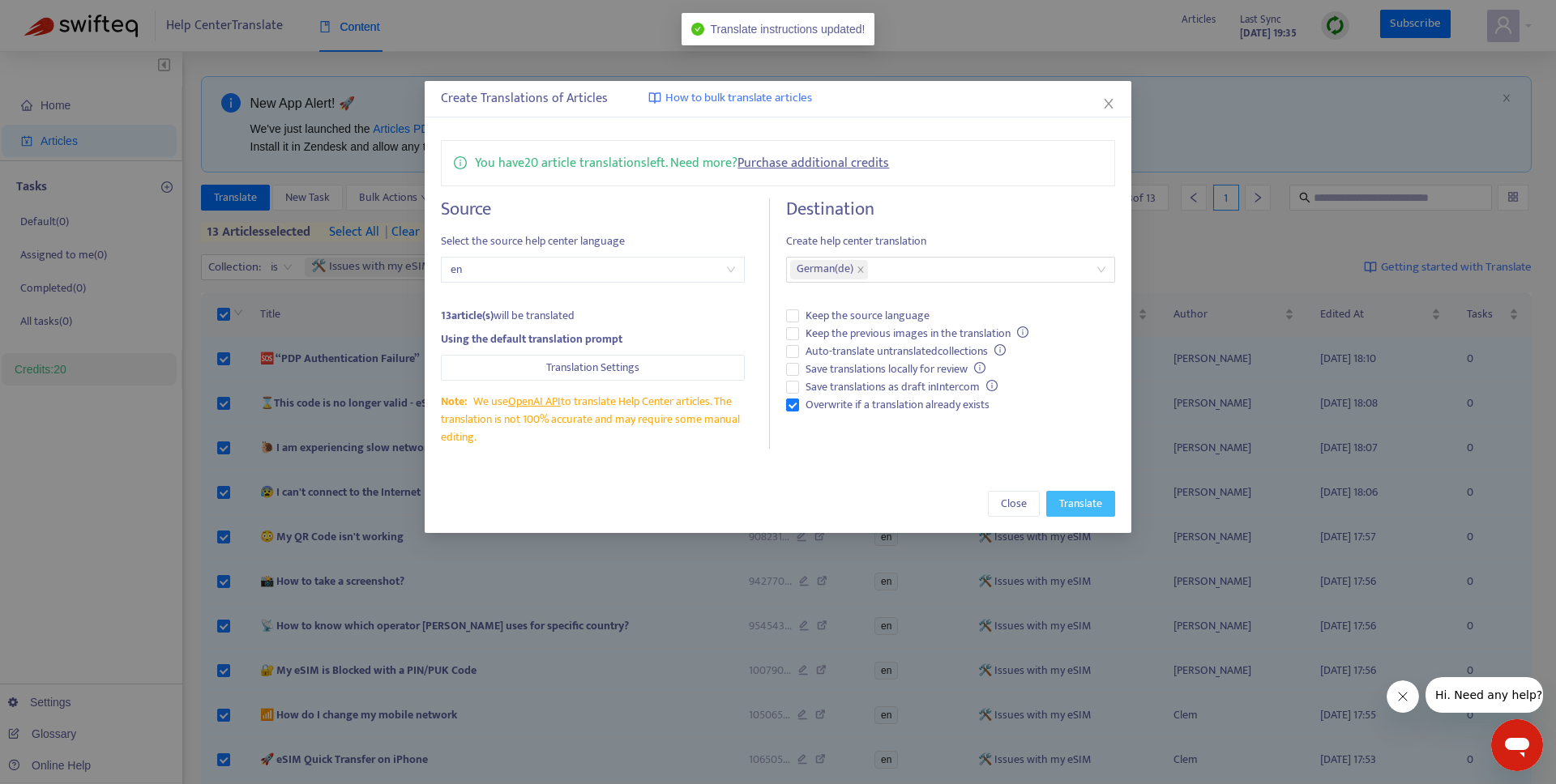
click at [1056, 501] on button "Translate" at bounding box center [1080, 504] width 69 height 25
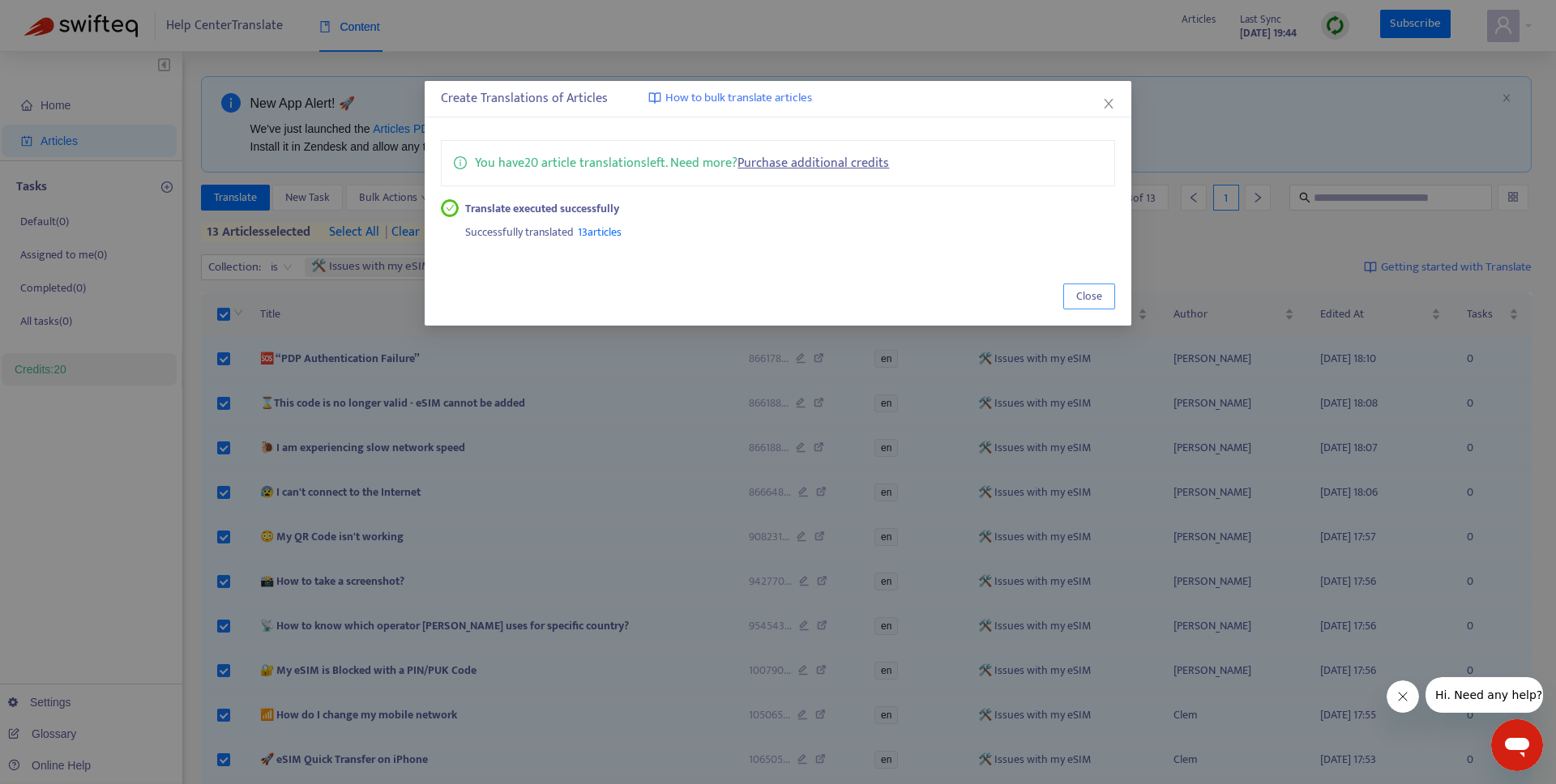
click at [1097, 295] on span "Close" at bounding box center [1089, 296] width 25 height 18
